Goal: Complete application form

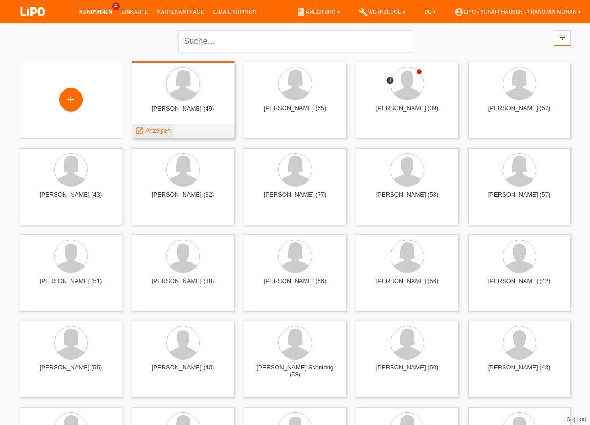
click at [158, 132] on span "Anzeigen" at bounding box center [157, 130] width 25 height 7
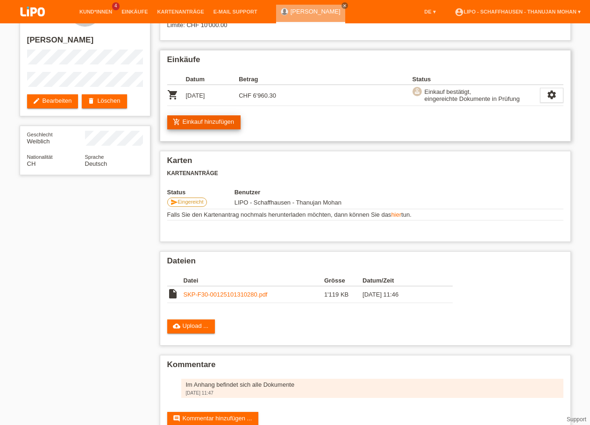
scroll to position [48, 0]
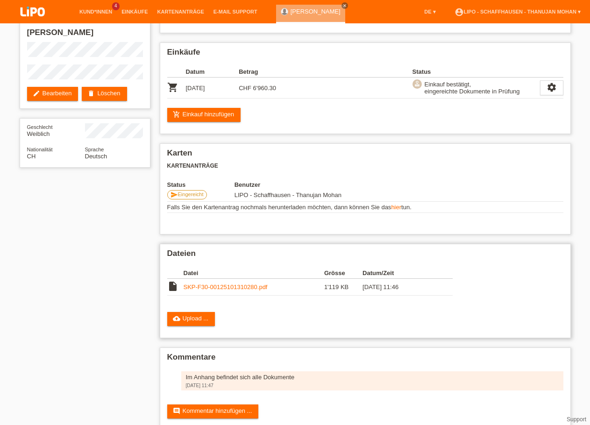
click at [222, 290] on link "SKP-F30-00125101310280.pdf" at bounding box center [225, 286] width 84 height 7
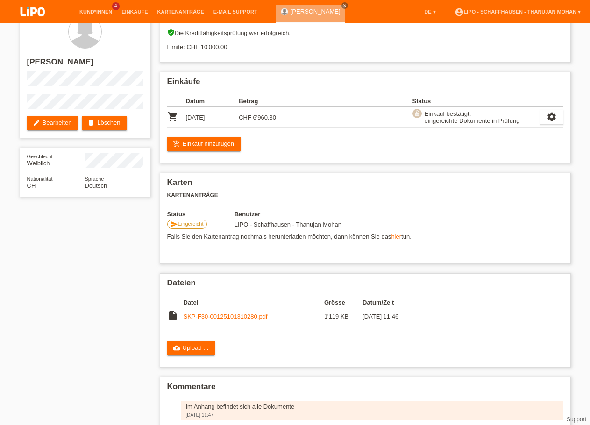
scroll to position [0, 0]
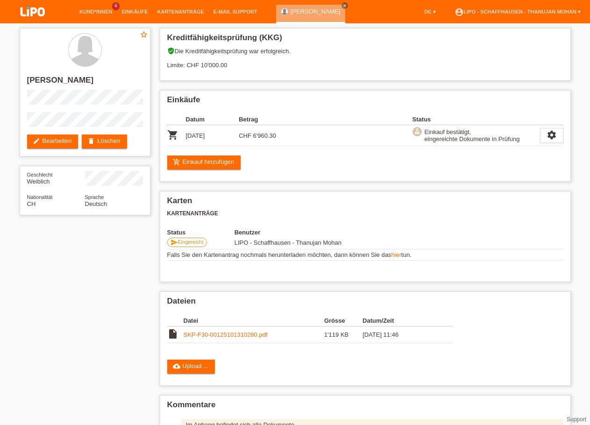
click at [35, 16] on img at bounding box center [32, 12] width 47 height 25
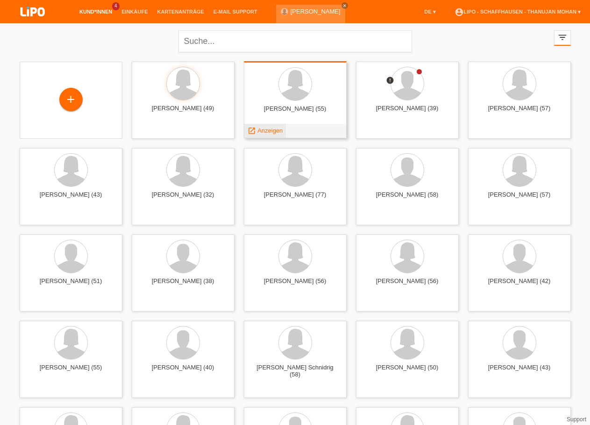
click at [269, 132] on span "Anzeigen" at bounding box center [269, 130] width 25 height 7
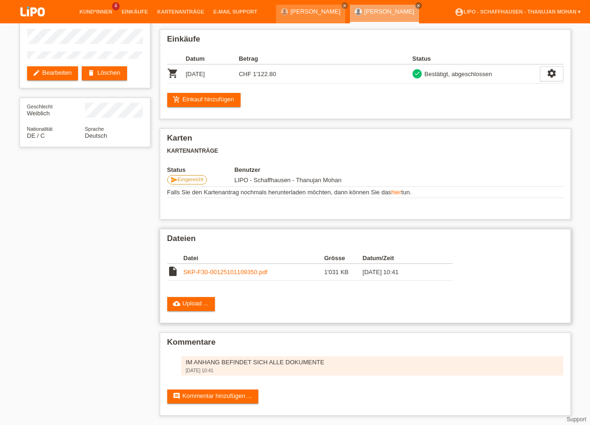
scroll to position [70, 0]
click at [227, 268] on link "SKP-F30-00125101109350.pdf" at bounding box center [225, 271] width 84 height 7
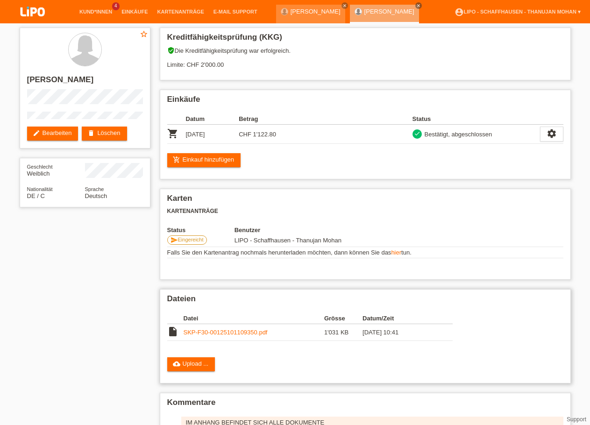
scroll to position [0, 0]
click at [30, 21] on img at bounding box center [32, 12] width 47 height 25
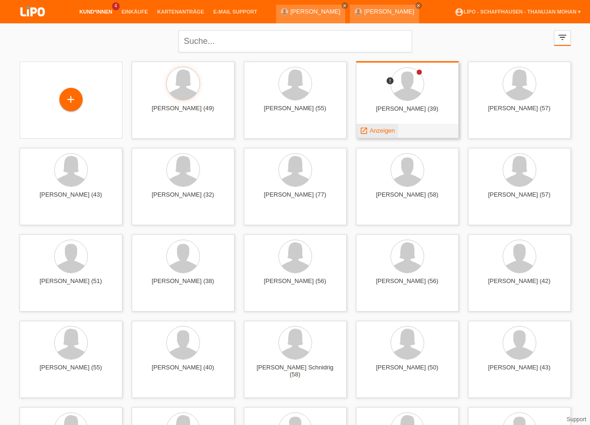
click at [390, 133] on span "Anzeigen" at bounding box center [381, 130] width 25 height 7
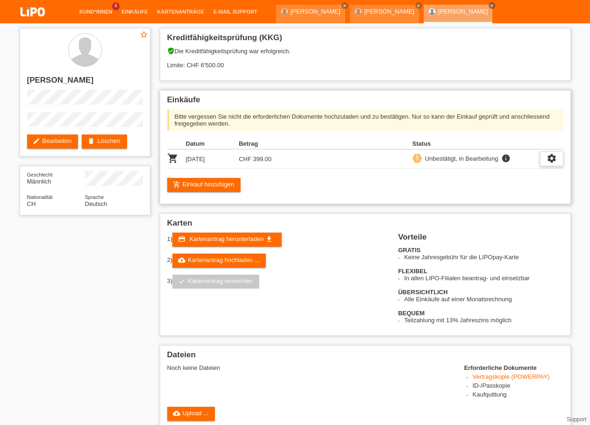
click at [548, 162] on icon "settings" at bounding box center [551, 158] width 10 height 10
click at [554, 176] on div "Einkäufe Bitte vergessen Sie nicht die erforderlichen Dokumente hochzuladen und…" at bounding box center [365, 147] width 411 height 114
click at [551, 163] on icon "settings" at bounding box center [551, 158] width 10 height 10
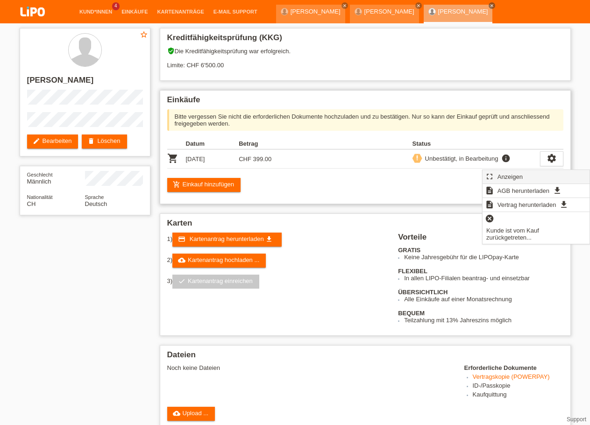
click at [528, 176] on div "fullscreen Anzeigen" at bounding box center [535, 177] width 107 height 14
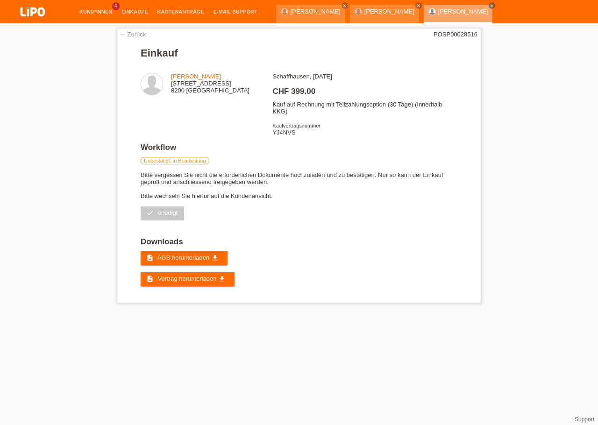
click at [27, 13] on img at bounding box center [32, 12] width 47 height 25
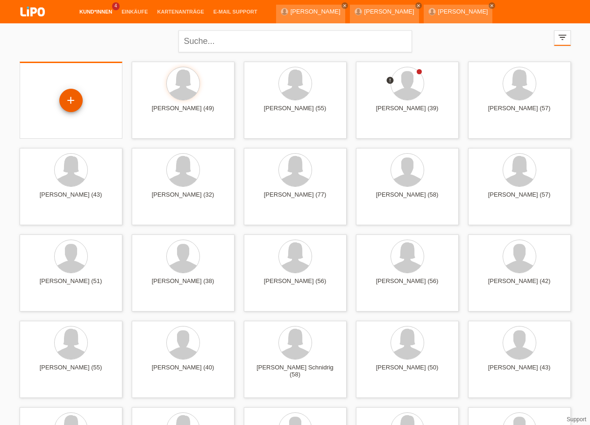
click at [70, 98] on div "+" at bounding box center [70, 100] width 23 height 23
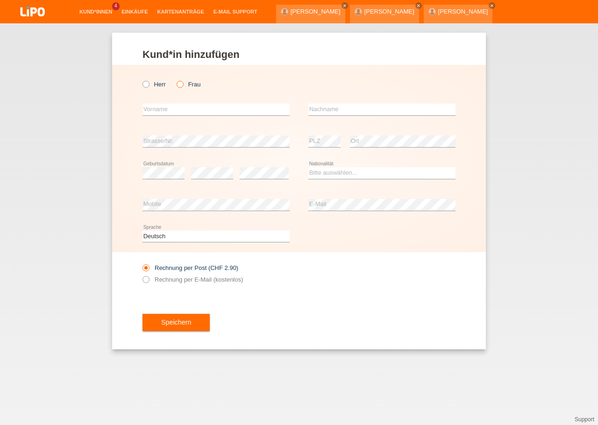
click at [185, 83] on label "Frau" at bounding box center [188, 84] width 24 height 7
click at [183, 83] on input "Frau" at bounding box center [179, 84] width 6 height 6
radio input "true"
click at [188, 108] on input "text" at bounding box center [215, 110] width 147 height 12
type input "[PERSON_NAME]"
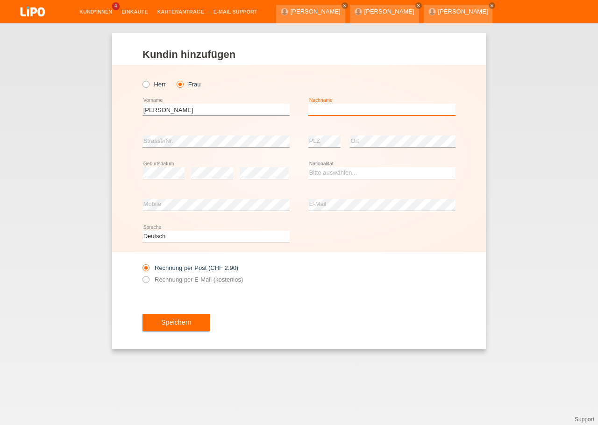
click at [344, 110] on input "text" at bounding box center [381, 110] width 147 height 12
type input "s"
type input "[PERSON_NAME]"
click at [337, 173] on select "Bitte auswählen... Schweiz Deutschland Liechtenstein Österreich ------------ Af…" at bounding box center [381, 172] width 147 height 11
select select "CH"
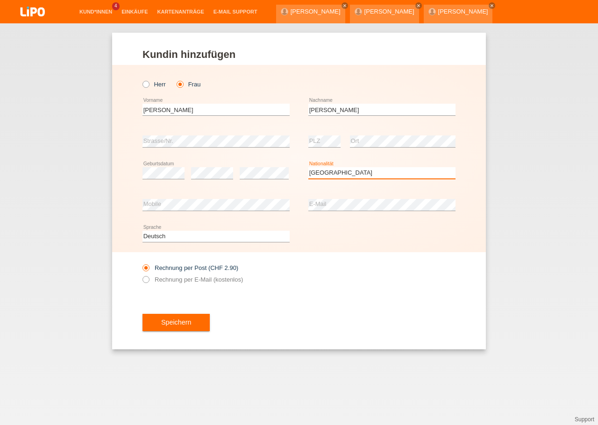
click at [0, 0] on option "Schweiz" at bounding box center [0, 0] width 0 height 0
drag, startPoint x: 347, startPoint y: 316, endPoint x: 256, endPoint y: 318, distance: 91.1
click at [345, 317] on div "Speichern" at bounding box center [298, 322] width 313 height 54
click at [169, 283] on label "Rechnung per E-Mail (kostenlos)" at bounding box center [192, 279] width 100 height 7
click at [148, 284] on input "Rechnung per E-Mail (kostenlos)" at bounding box center [145, 282] width 6 height 12
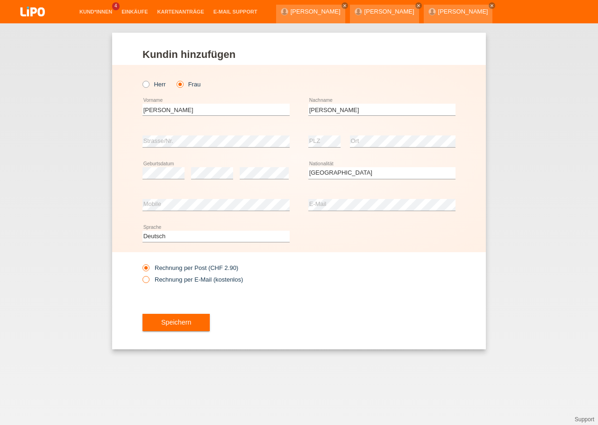
radio input "true"
click at [177, 319] on button "Speichern" at bounding box center [175, 323] width 67 height 18
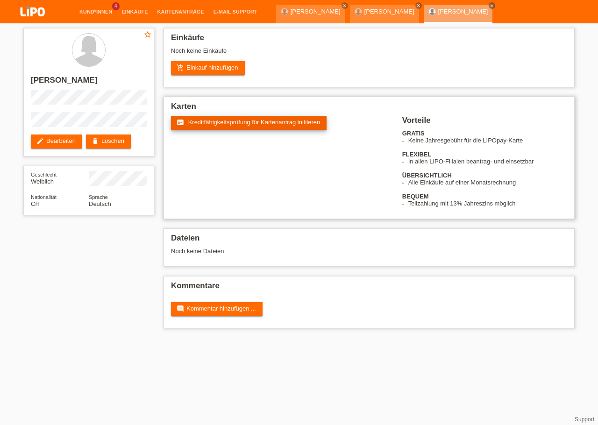
click at [207, 130] on link "fact_check Kreditfähigkeitsprüfung für Kartenantrag initiieren" at bounding box center [248, 123] width 155 height 14
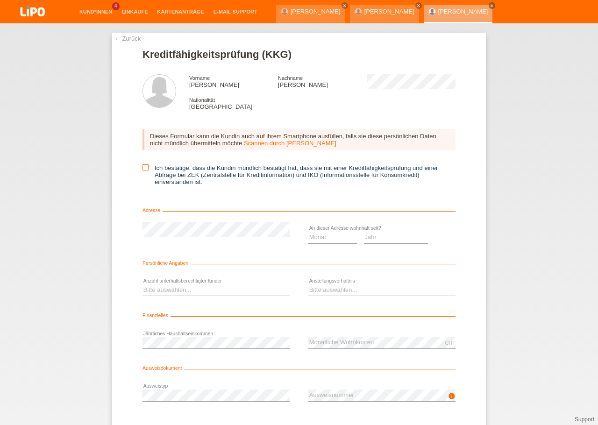
click at [142, 170] on icon at bounding box center [145, 167] width 6 height 6
click at [142, 170] on input "Ich bestätige, dass die Kundin mündlich bestätigt hat, dass sie mit einer Kredi…" at bounding box center [145, 167] width 6 height 6
checkbox input "true"
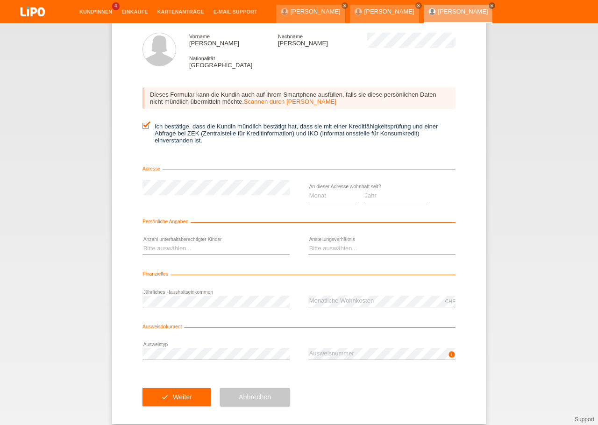
scroll to position [42, 0]
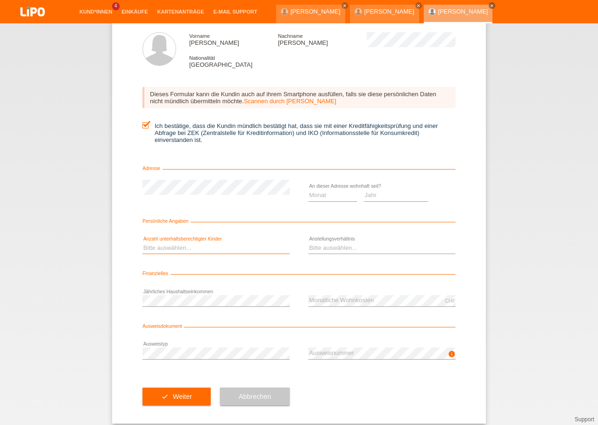
click at [142, 242] on select "Bitte auswählen... 0 1 2 3 4 5 6 7 8 9" at bounding box center [215, 247] width 147 height 11
select select "2"
click at [0, 0] on option "2" at bounding box center [0, 0] width 0 height 0
click at [364, 190] on select "Jahr 2025 2024 2023 2022 2021 2020 2019 2018 2017 2016 2015 2014 2013 2012 2011…" at bounding box center [396, 195] width 64 height 11
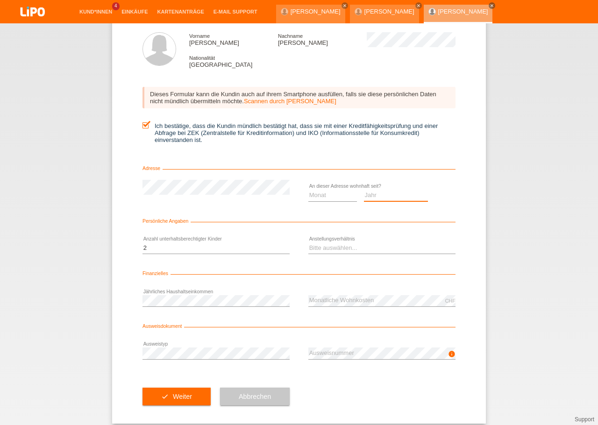
select select "2022"
click at [0, 0] on option "2022" at bounding box center [0, 0] width 0 height 0
click at [308, 190] on select "Monat 01 02 03 04 05 06 07 08 09 10" at bounding box center [332, 195] width 49 height 11
select select "08"
click at [0, 0] on option "08" at bounding box center [0, 0] width 0 height 0
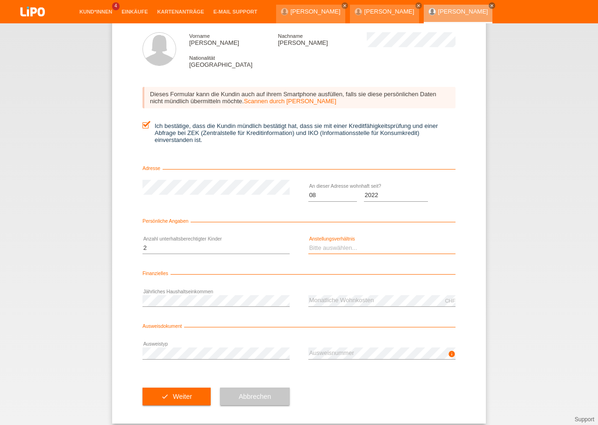
click at [308, 242] on select "Bitte auswählen... Unbefristet Befristet Lehrling/Student Pensioniert Nicht arb…" at bounding box center [381, 247] width 147 height 11
select select "UNLIMITED"
click at [0, 0] on option "Unbefristet" at bounding box center [0, 0] width 0 height 0
click at [357, 393] on div "check Weiter Abbrechen" at bounding box center [298, 396] width 313 height 54
click at [363, 380] on div "check Weiter Abbrechen" at bounding box center [298, 396] width 313 height 54
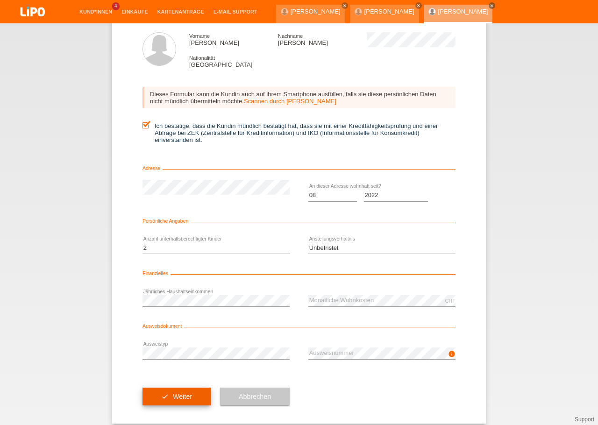
click at [167, 402] on button "check Weiter" at bounding box center [176, 396] width 68 height 18
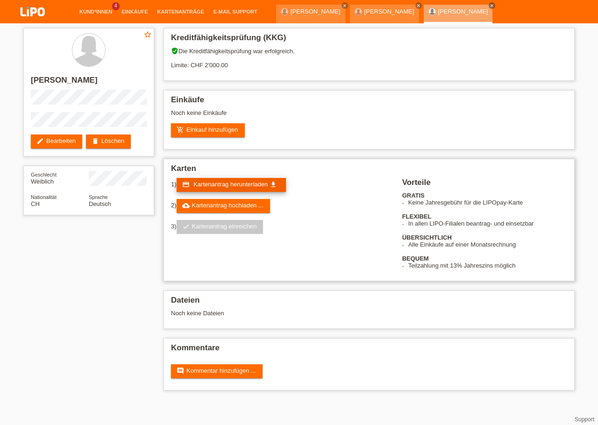
click at [224, 188] on span "Kartenantrag herunterladen" at bounding box center [230, 184] width 74 height 7
click at [311, 281] on div "Karten 1) credit_card Kartenantrag herunterladen get_app 2) cloud_upload Karten…" at bounding box center [368, 220] width 411 height 122
